Goal: Information Seeking & Learning: Learn about a topic

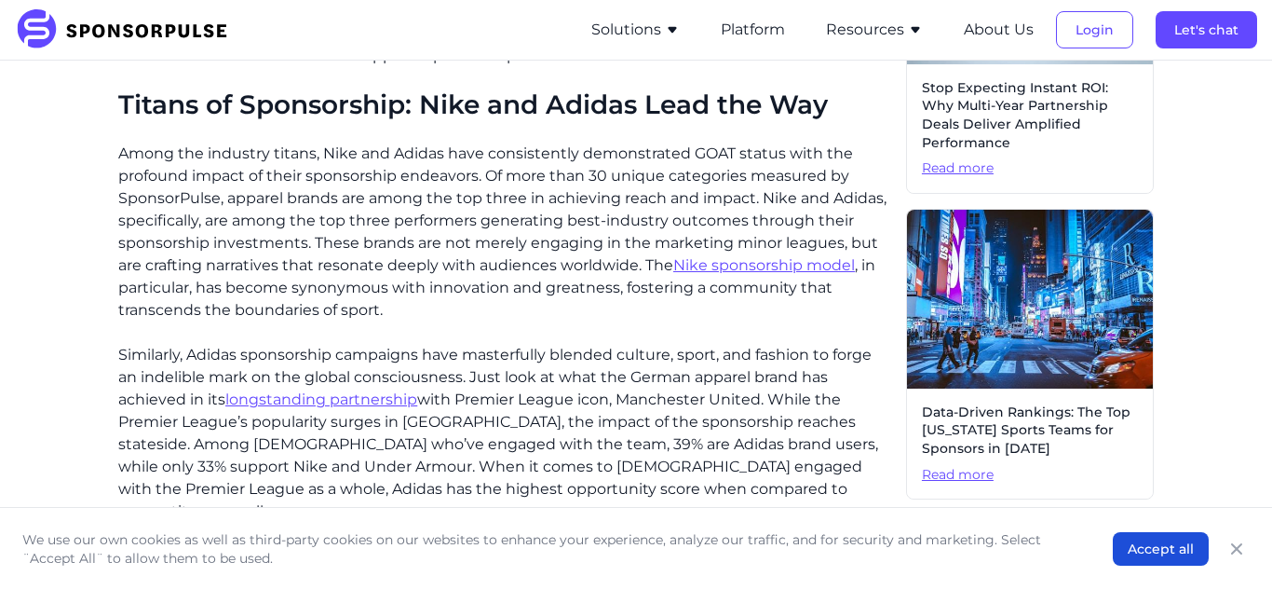
scroll to position [664, 0]
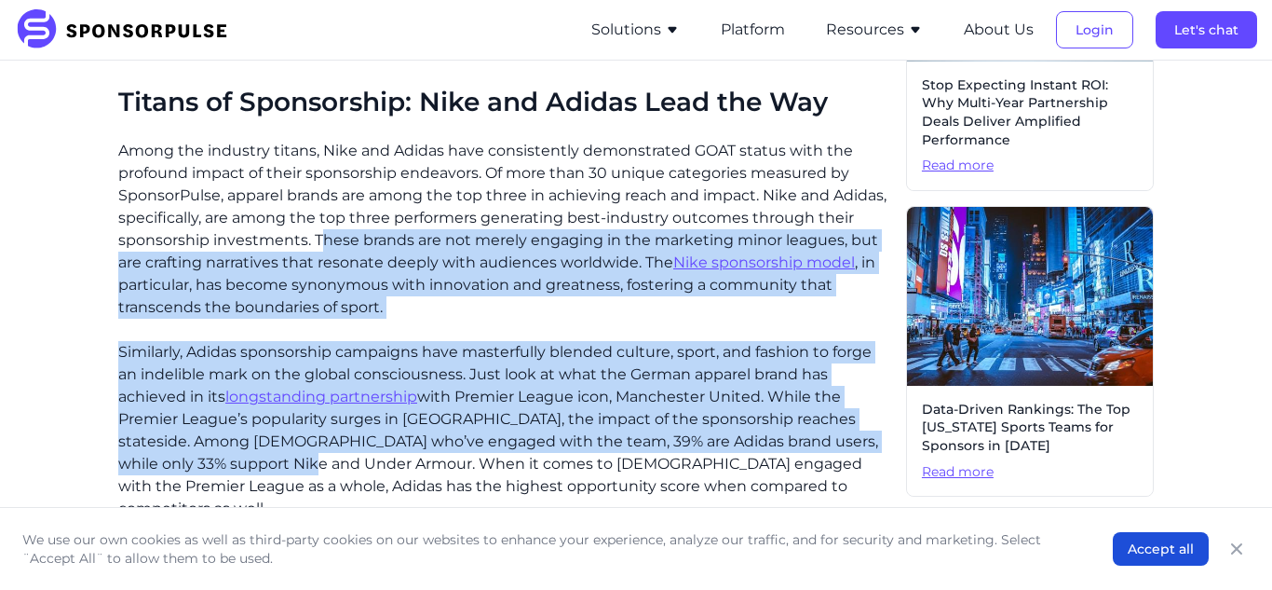
drag, startPoint x: 319, startPoint y: 237, endPoint x: 264, endPoint y: 457, distance: 226.8
click at [312, 238] on p "Among the industry titans, Nike and Adidas have consistently demonstrated GOAT …" at bounding box center [504, 229] width 773 height 179
drag, startPoint x: 312, startPoint y: 238, endPoint x: 269, endPoint y: 456, distance: 222.1
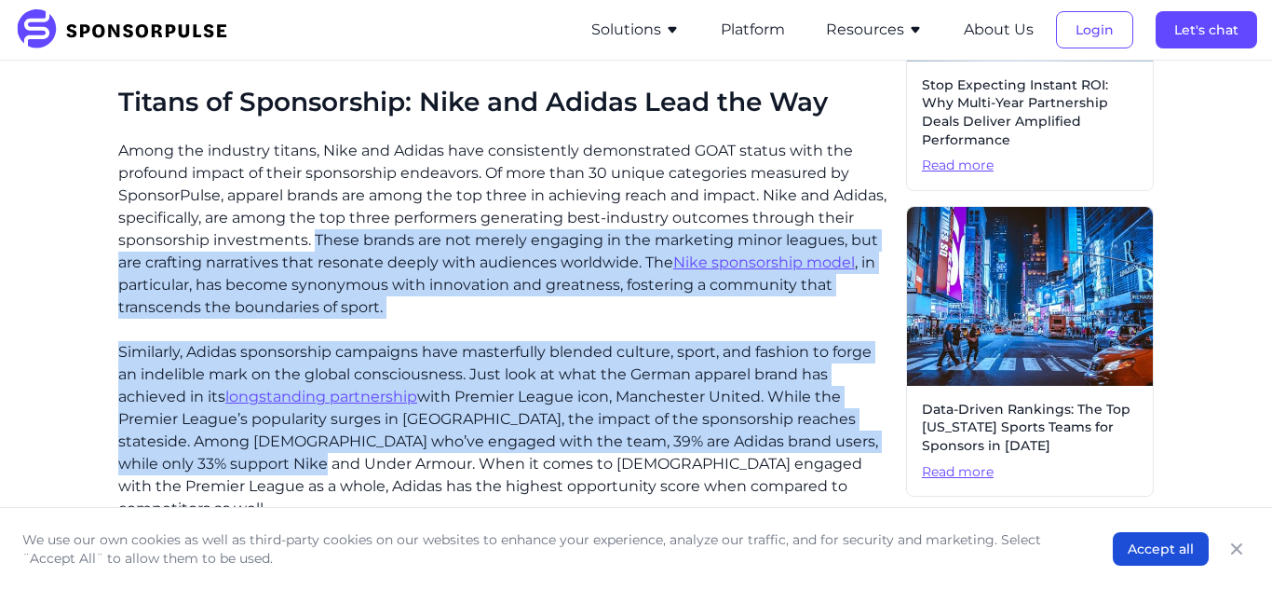
copy div "These brands are not merely engaging in the marketing minor leagues, but are cr…"
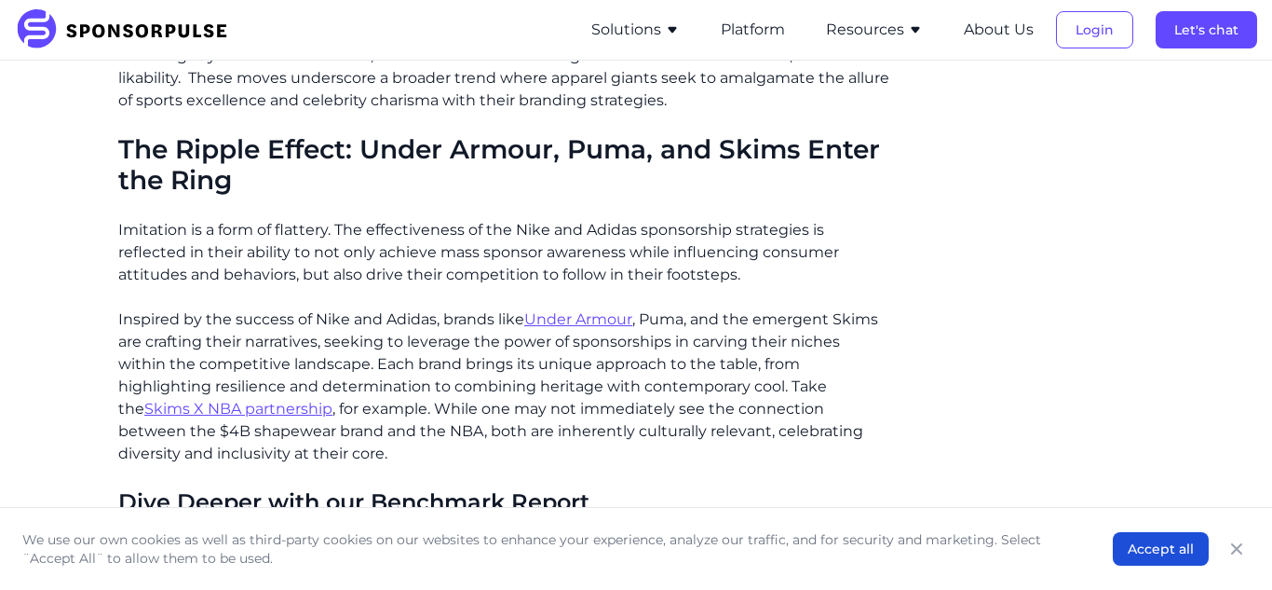
scroll to position [1828, 0]
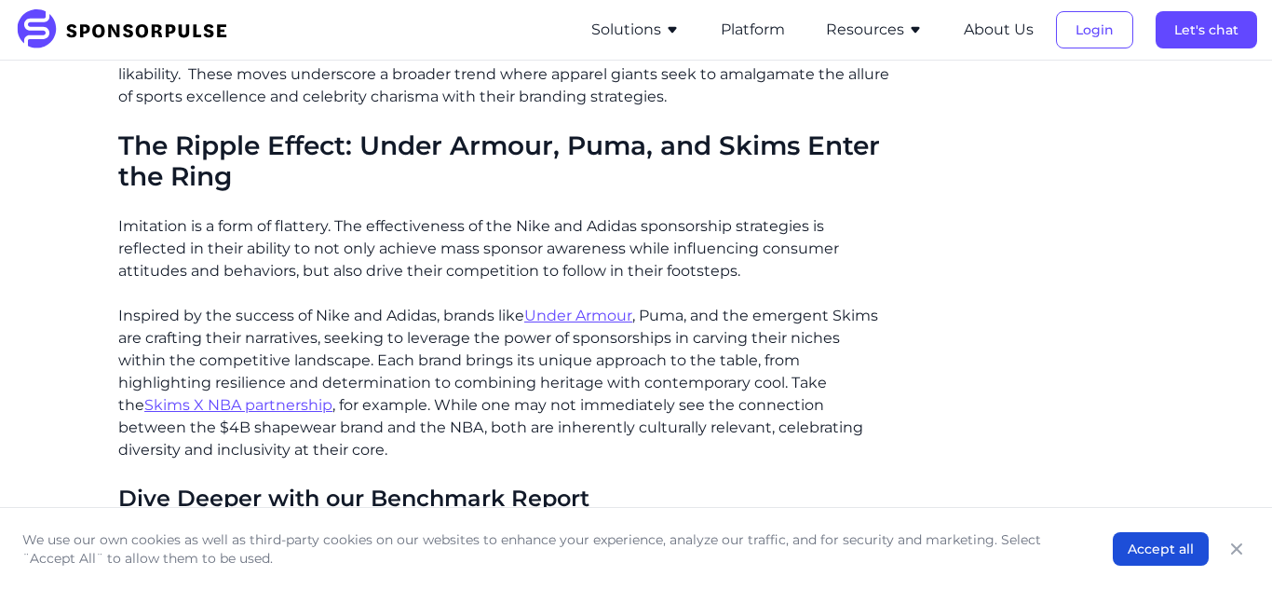
click at [120, 305] on p "Inspired by the success of Nike and Adidas, brands like Under Armour , Puma, an…" at bounding box center [504, 383] width 773 height 156
drag, startPoint x: 120, startPoint y: 289, endPoint x: 221, endPoint y: 367, distance: 127.4
click at [221, 367] on p "Inspired by the success of Nike and Adidas, brands like Under Armour , Puma, an…" at bounding box center [504, 383] width 773 height 156
click at [118, 305] on p "Inspired by the success of Nike and Adidas, brands like Under Armour , Puma, an…" at bounding box center [504, 383] width 773 height 156
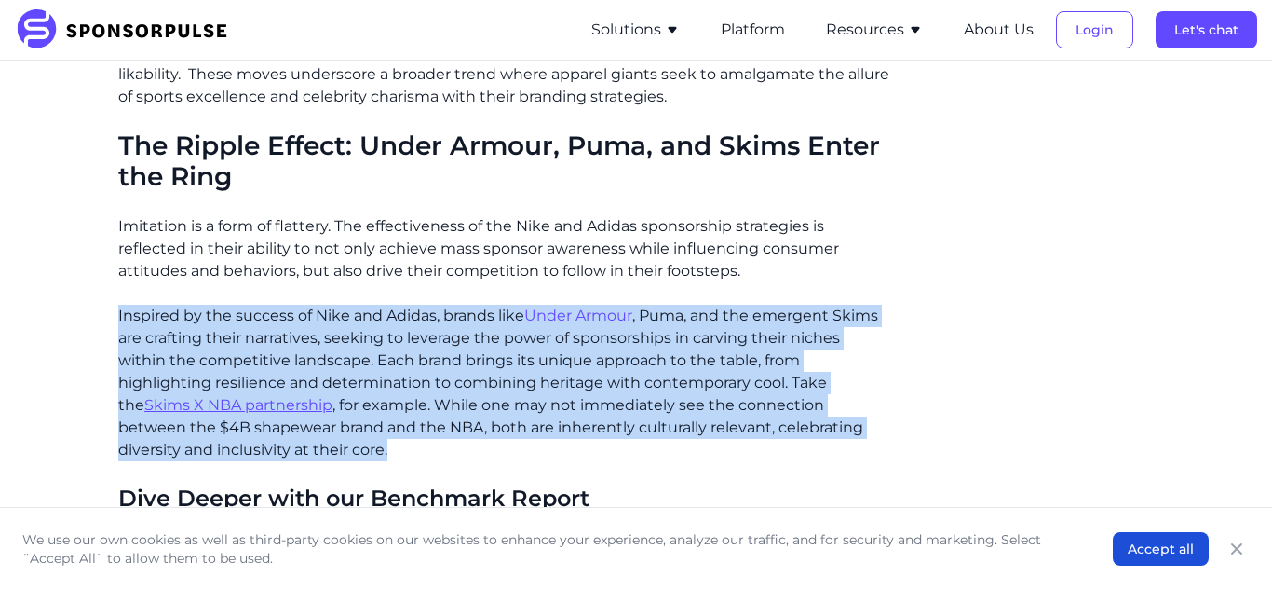
drag, startPoint x: 118, startPoint y: 291, endPoint x: 293, endPoint y: 425, distance: 220.5
click at [293, 425] on p "Inspired by the success of Nike and Adidas, brands like Under Armour , Puma, an…" at bounding box center [504, 383] width 773 height 156
copy p "Inspired by the success of Nike and Adidas, brands like Under Armour , Puma, an…"
